Goal: Task Accomplishment & Management: Manage account settings

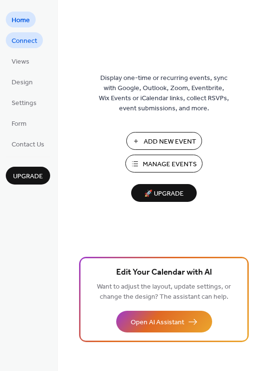
click at [25, 43] on span "Connect" at bounding box center [25, 41] width 26 height 10
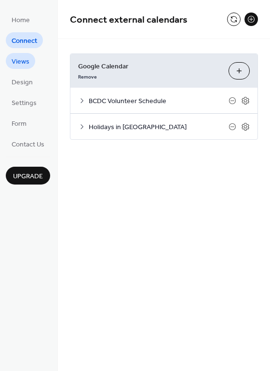
click at [23, 65] on span "Views" at bounding box center [21, 62] width 18 height 10
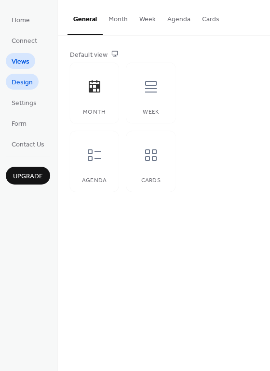
click at [21, 82] on span "Design" at bounding box center [22, 83] width 21 height 10
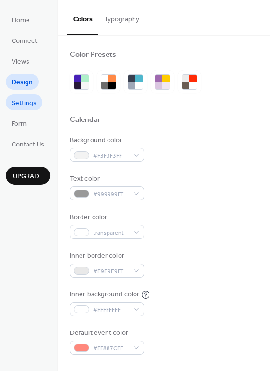
click at [21, 102] on span "Settings" at bounding box center [24, 103] width 25 height 10
